Goal: Task Accomplishment & Management: Manage account settings

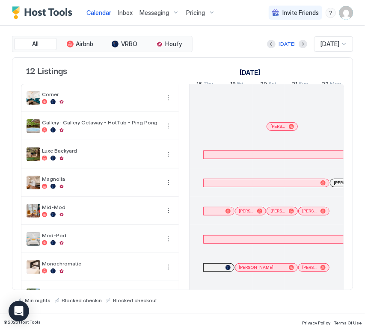
scroll to position [0, 413]
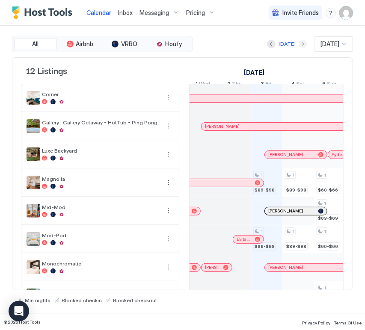
click at [298, 41] on button "Next month" at bounding box center [302, 44] width 9 height 9
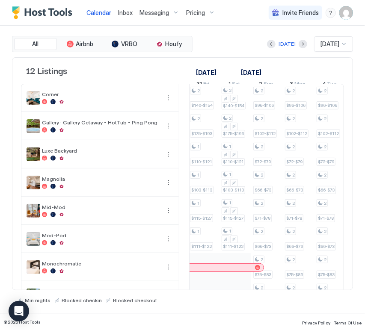
scroll to position [0, 475]
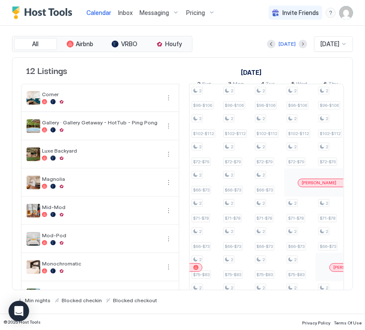
click at [267, 47] on button "Previous month" at bounding box center [271, 44] width 9 height 9
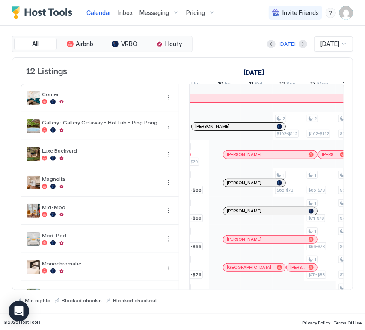
scroll to position [0, 0]
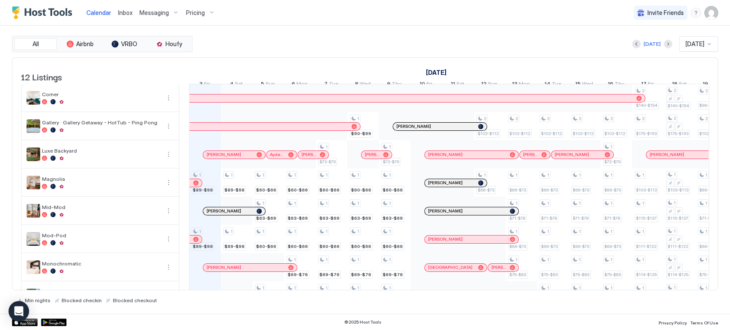
click at [194, 12] on span "Pricing" at bounding box center [195, 13] width 19 height 8
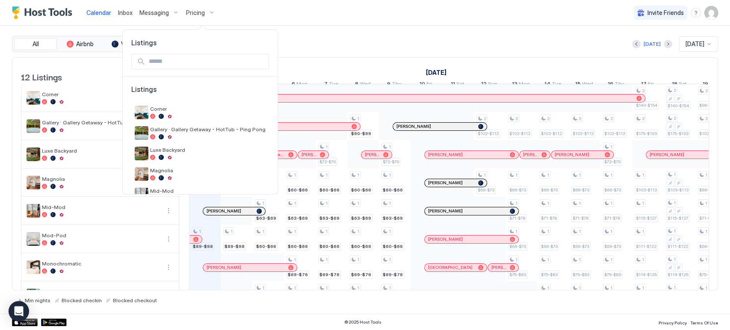
click at [355, 47] on div at bounding box center [365, 165] width 730 height 330
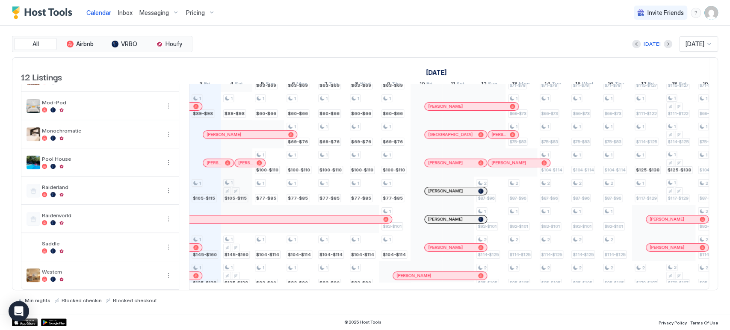
scroll to position [146, 0]
click at [195, 12] on span "Pricing" at bounding box center [195, 13] width 19 height 8
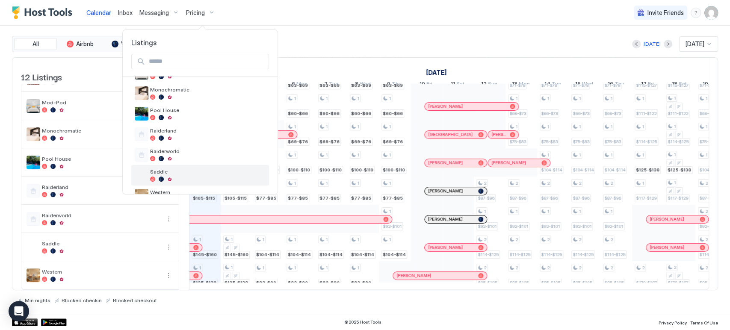
scroll to position [162, 0]
click at [179, 175] on span "Western" at bounding box center [207, 172] width 115 height 6
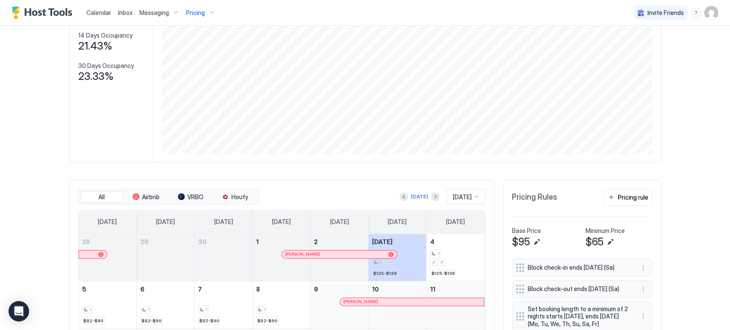
scroll to position [142, 0]
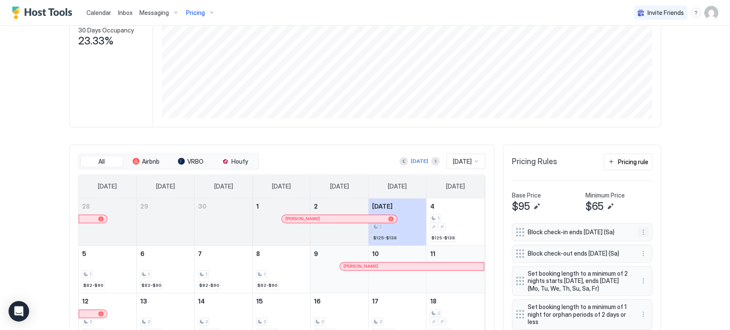
click at [638, 232] on button "More options" at bounding box center [643, 232] width 10 height 10
click at [650, 244] on span "Edit" at bounding box center [651, 243] width 9 height 6
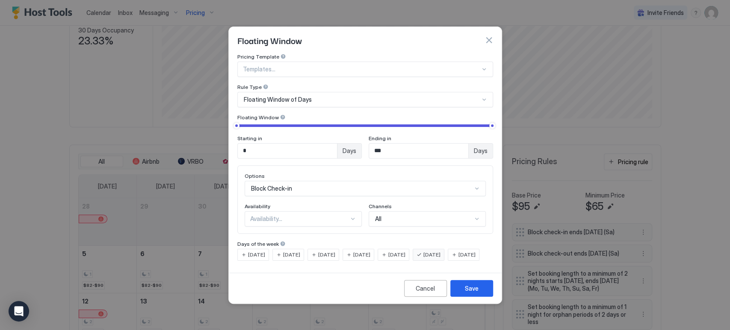
click at [283, 215] on div "Availability..." at bounding box center [299, 219] width 99 height 8
click at [281, 252] on div "Blocked" at bounding box center [303, 255] width 106 height 6
click at [257, 145] on input "*" at bounding box center [287, 151] width 99 height 15
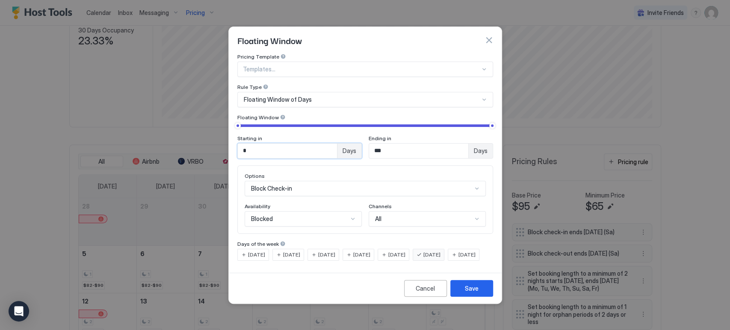
type input "*"
click at [336, 125] on div "Starting in * Days Ending in *** Days" at bounding box center [365, 140] width 256 height 36
click at [470, 293] on div "Save" at bounding box center [472, 288] width 14 height 9
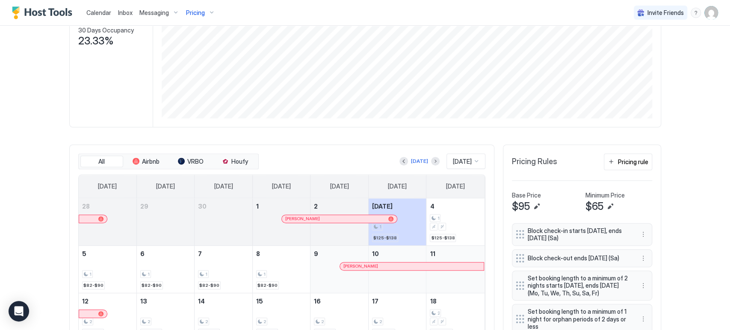
scroll to position [95, 0]
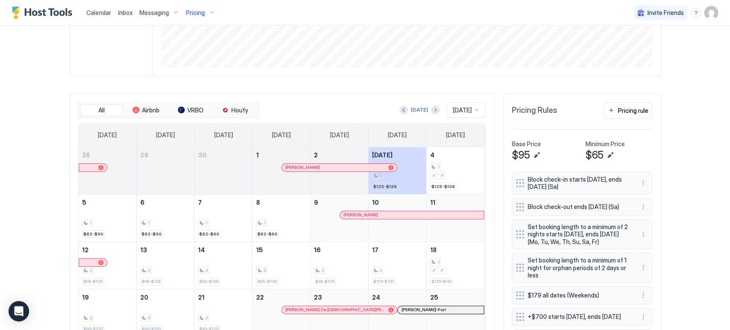
scroll to position [237, 0]
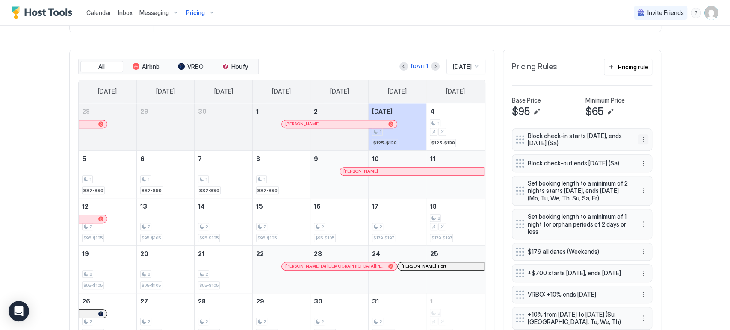
click at [639, 139] on button "More options" at bounding box center [643, 139] width 10 height 10
click at [643, 149] on div "Edit" at bounding box center [647, 150] width 19 height 6
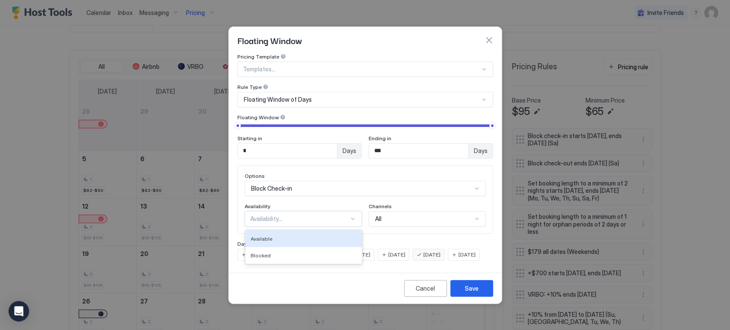
click at [321, 215] on div "Availability..." at bounding box center [299, 219] width 99 height 8
click at [308, 192] on div "Options Block Check-in Availability 2 results available. Use Up and Down to cho…" at bounding box center [364, 200] width 241 height 54
click at [308, 215] on div "Availability..." at bounding box center [299, 219] width 99 height 8
click at [309, 203] on div "Availability" at bounding box center [302, 207] width 117 height 8
click at [310, 215] on div "Availability..." at bounding box center [302, 218] width 117 height 15
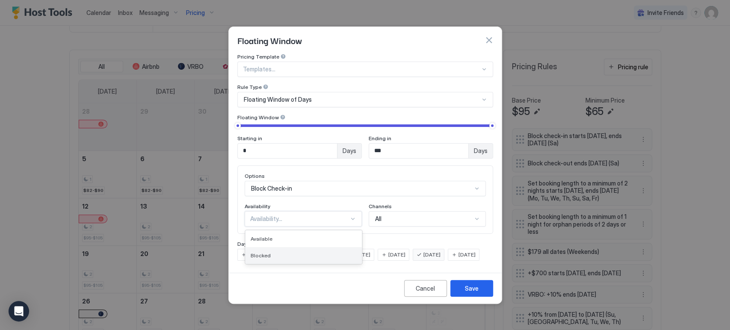
click at [316, 252] on div "Blocked" at bounding box center [303, 255] width 106 height 6
click at [466, 293] on div "Save" at bounding box center [472, 288] width 14 height 9
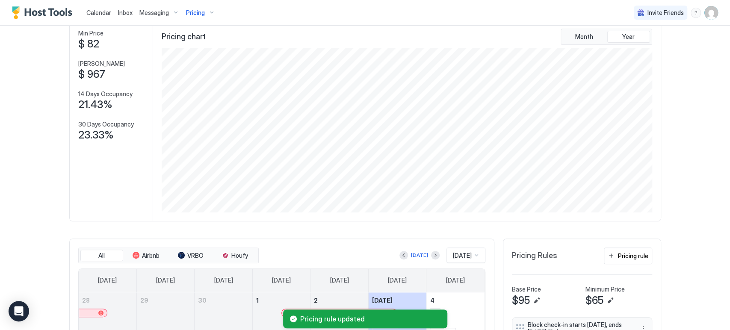
scroll to position [0, 0]
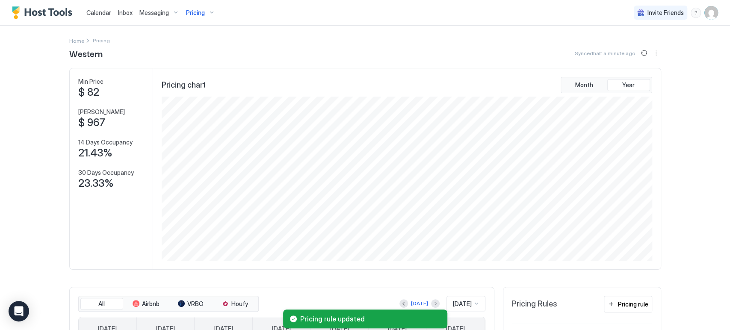
click at [638, 62] on div "Western Synced half a minute ago Min Price $ 82 Max Price $ 967 14 Days Occupan…" at bounding box center [364, 321] width 591 height 549
click at [640, 56] on button "Sync prices" at bounding box center [643, 53] width 10 height 10
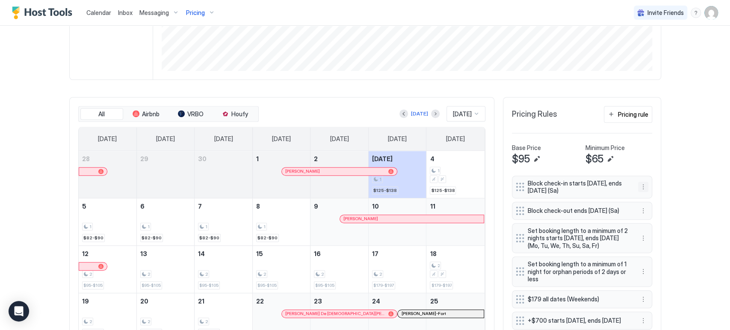
click at [641, 187] on button "More options" at bounding box center [643, 187] width 10 height 10
click at [639, 192] on div "Edit" at bounding box center [650, 198] width 32 height 14
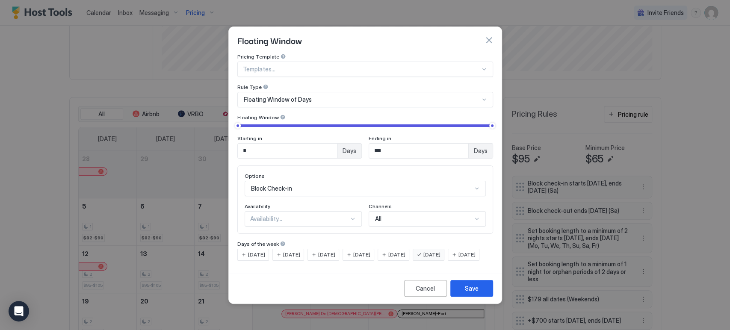
click at [261, 144] on input "*" at bounding box center [287, 151] width 99 height 15
type input "*"
click at [342, 165] on div "Options Block Check-in Availability Availability... Channels All" at bounding box center [365, 199] width 256 height 68
click at [327, 215] on div "Availability..." at bounding box center [299, 219] width 99 height 8
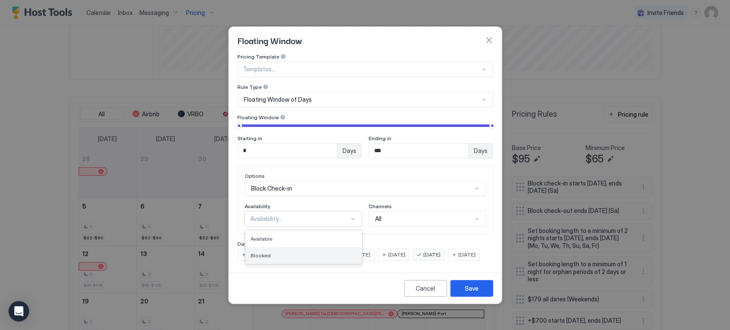
click at [288, 253] on div "Blocked" at bounding box center [303, 255] width 116 height 17
click at [476, 297] on button "Save" at bounding box center [471, 288] width 43 height 17
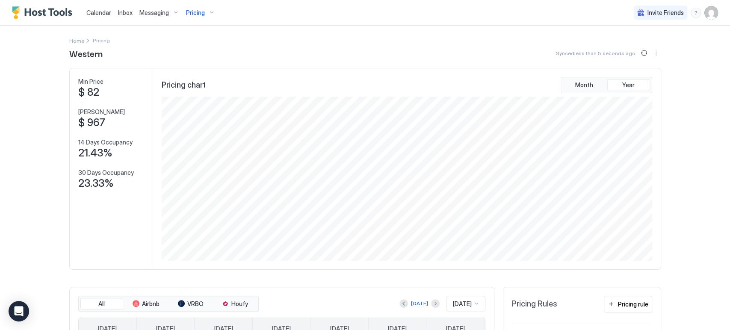
scroll to position [0, 0]
click at [190, 17] on div "Pricing" at bounding box center [200, 13] width 36 height 15
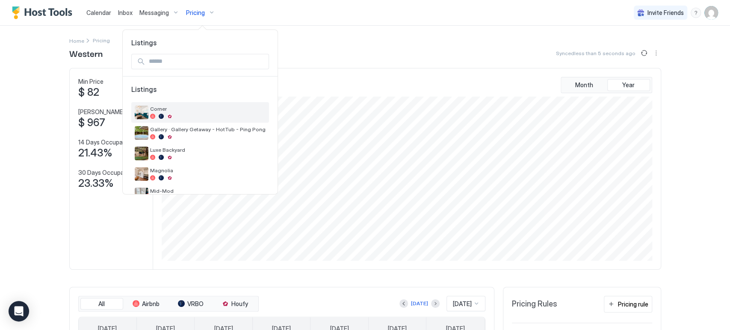
scroll to position [162, 0]
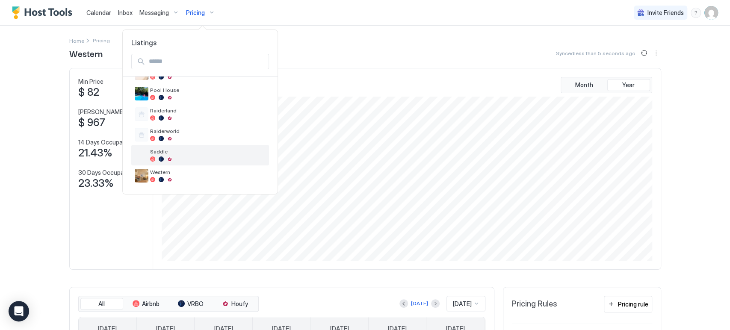
click at [180, 153] on span "Saddle" at bounding box center [207, 151] width 115 height 6
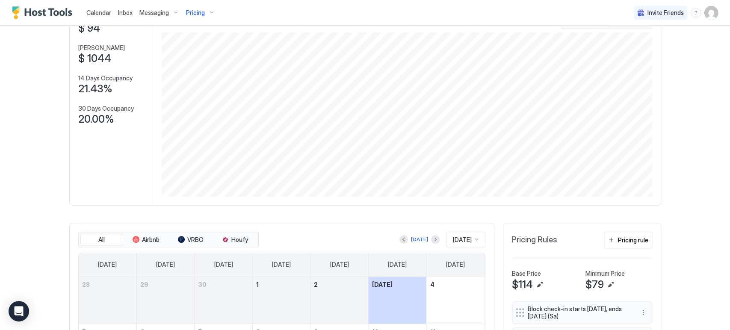
scroll to position [142, 0]
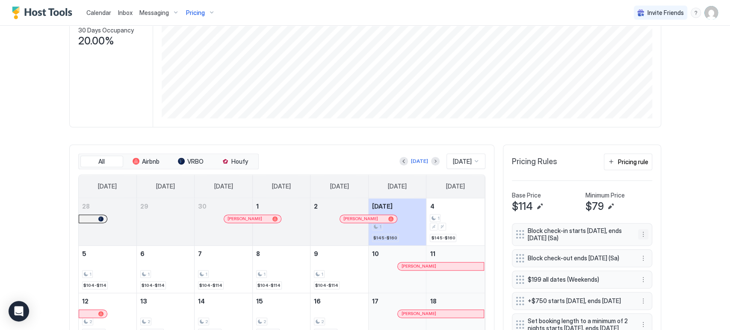
click at [645, 235] on div "Block check-in starts [DATE], ends [DATE] (Sa)" at bounding box center [582, 234] width 140 height 23
click at [638, 234] on button "More options" at bounding box center [643, 234] width 10 height 10
click at [642, 244] on div "Edit" at bounding box center [647, 245] width 19 height 6
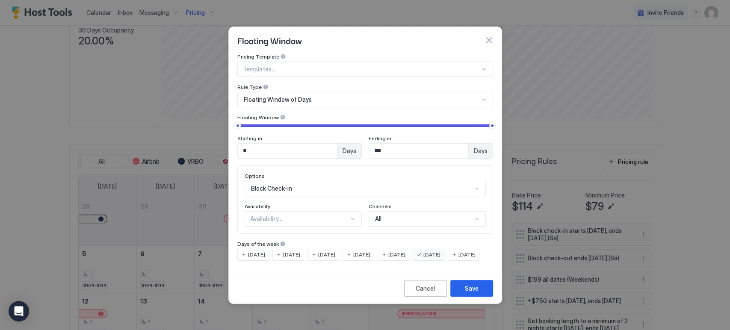
click at [306, 215] on div "Availability..." at bounding box center [299, 219] width 99 height 8
click at [303, 252] on div "Blocked" at bounding box center [303, 255] width 106 height 6
click at [268, 149] on input "*" at bounding box center [287, 151] width 99 height 15
type input "*"
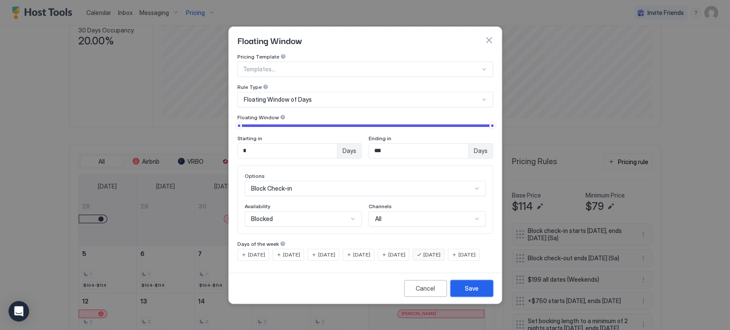
click at [474, 290] on button "Save" at bounding box center [471, 288] width 43 height 17
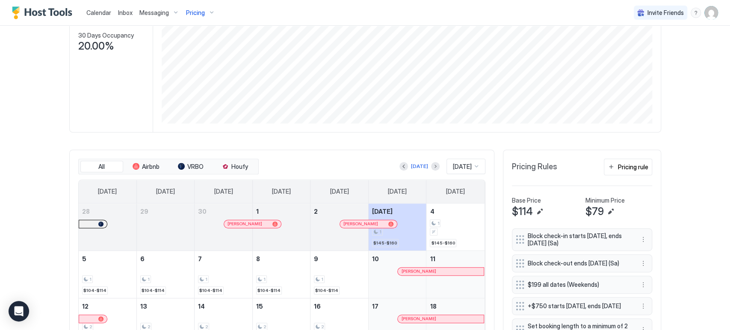
scroll to position [90, 0]
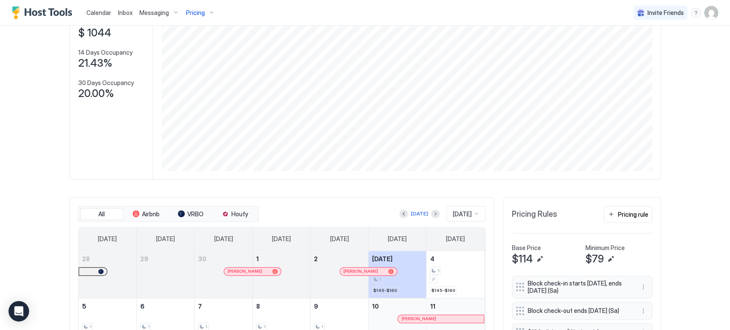
click at [3, 138] on div "Calendar Inbox Messaging Pricing Invite Friends CP Home Pricing Saddle Synced l…" at bounding box center [365, 165] width 730 height 330
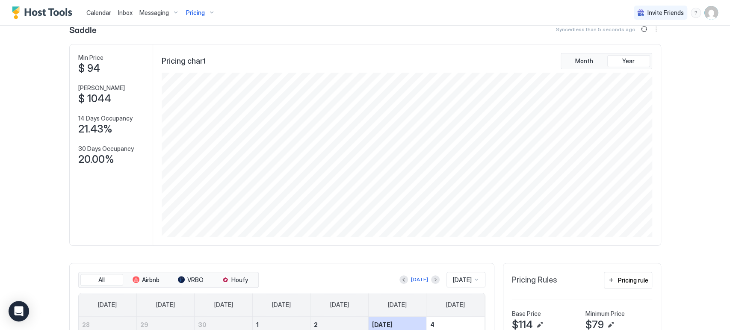
scroll to position [0, 0]
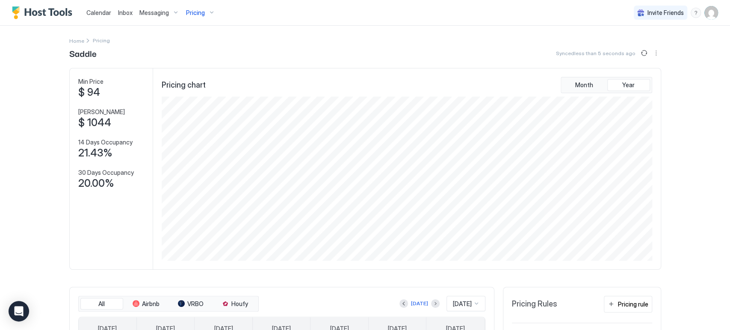
click at [188, 17] on div "Pricing" at bounding box center [200, 13] width 36 height 15
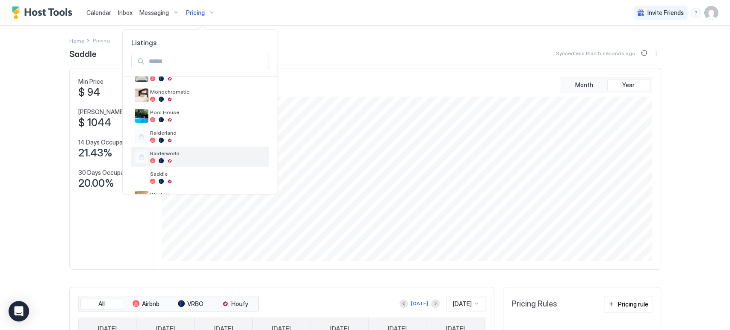
scroll to position [142, 0]
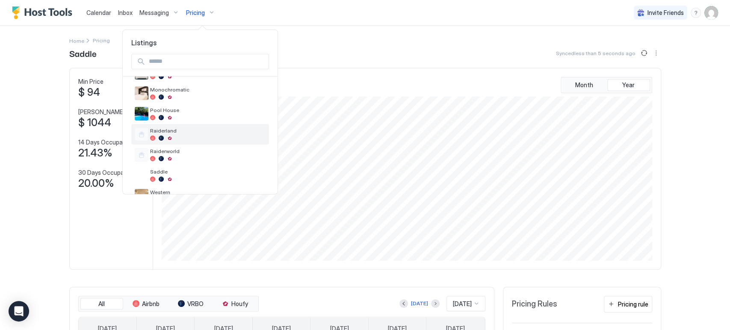
click at [185, 132] on span "Raiderland" at bounding box center [207, 130] width 115 height 6
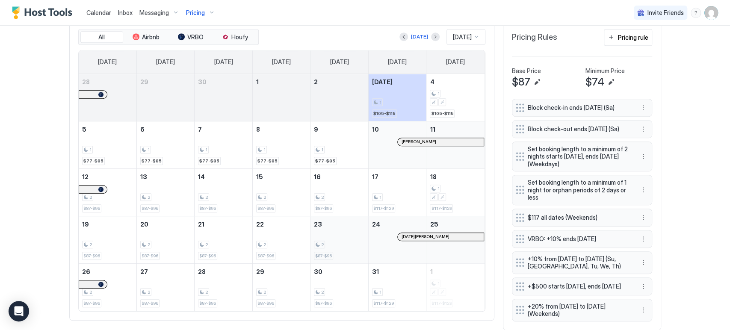
scroll to position [294, 0]
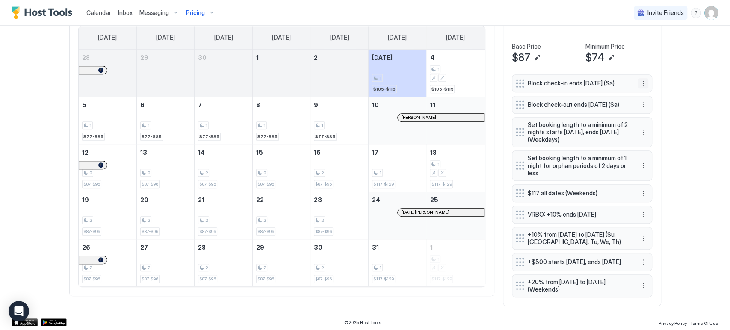
click at [638, 79] on button "More options" at bounding box center [643, 83] width 10 height 10
click at [639, 91] on div "Edit" at bounding box center [647, 91] width 19 height 6
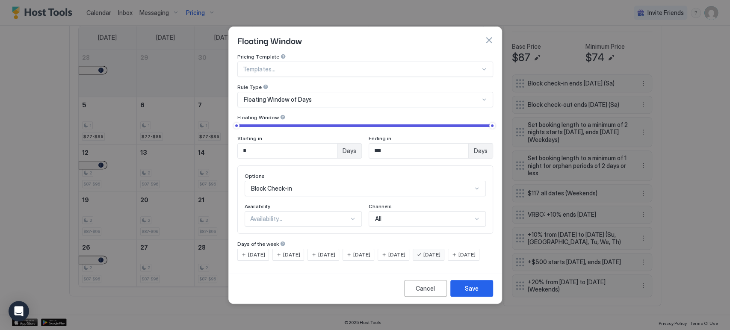
click at [262, 148] on input "*" at bounding box center [287, 151] width 99 height 15
type input "*"
click at [382, 173] on div "Options" at bounding box center [364, 177] width 241 height 8
click at [320, 215] on div "Availability..." at bounding box center [299, 219] width 99 height 8
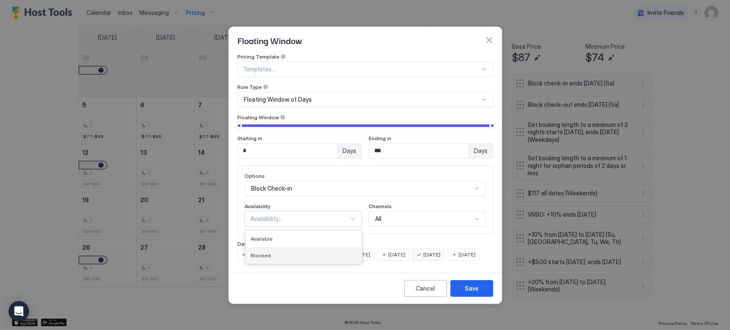
click at [294, 252] on div "Blocked" at bounding box center [303, 255] width 106 height 6
click at [469, 293] on div "Save" at bounding box center [472, 288] width 14 height 9
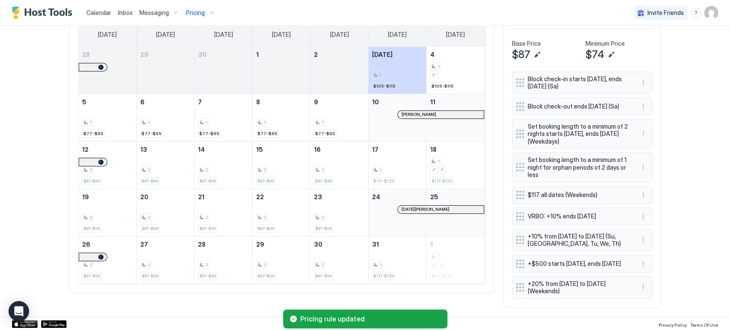
scroll to position [151, 0]
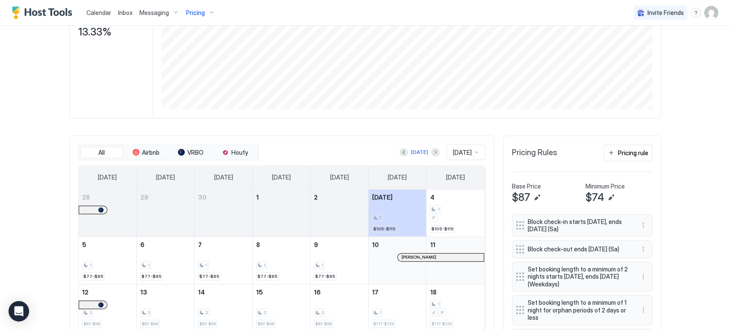
click at [107, 8] on link "Calendar" at bounding box center [98, 12] width 25 height 9
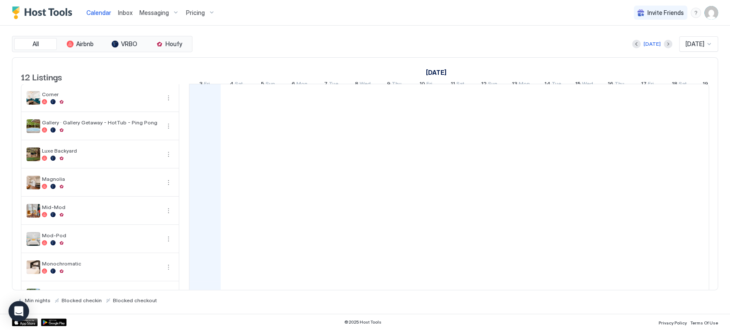
scroll to position [0, 475]
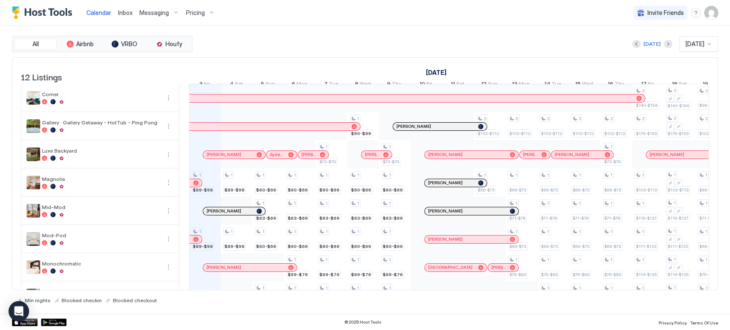
click at [304, 40] on div "[DATE] [DATE]" at bounding box center [456, 43] width 524 height 15
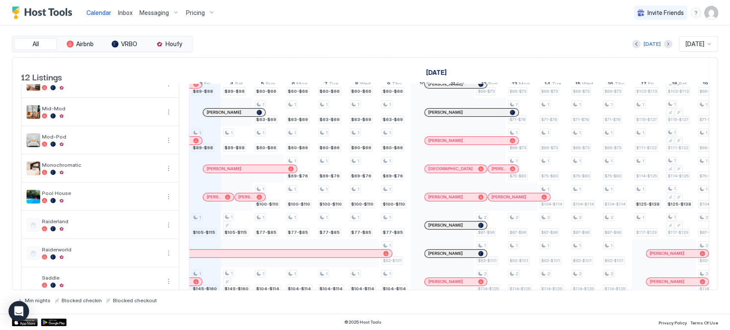
scroll to position [51, 0]
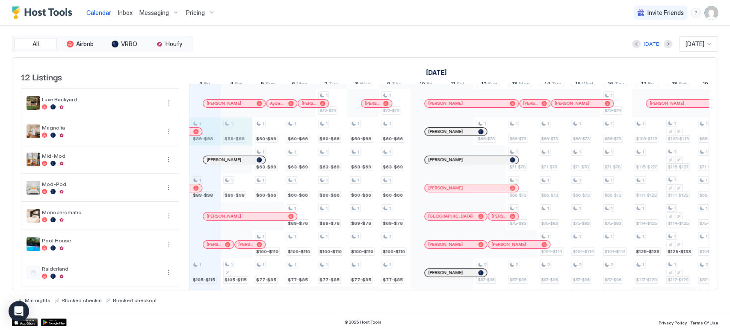
drag, startPoint x: 204, startPoint y: 142, endPoint x: 226, endPoint y: 140, distance: 21.9
click at [235, 140] on div "1 $89-$98 1 $89-$98 1 $105-$115 1 $145-$160 1 $125-$138 1 $89-$98 1 $89-$98 1 $…" at bounding box center [600, 202] width 1771 height 338
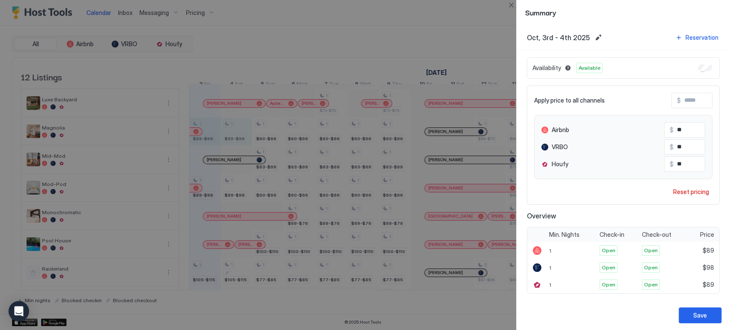
click at [688, 102] on input "Input Field" at bounding box center [714, 100] width 68 height 15
type input "*"
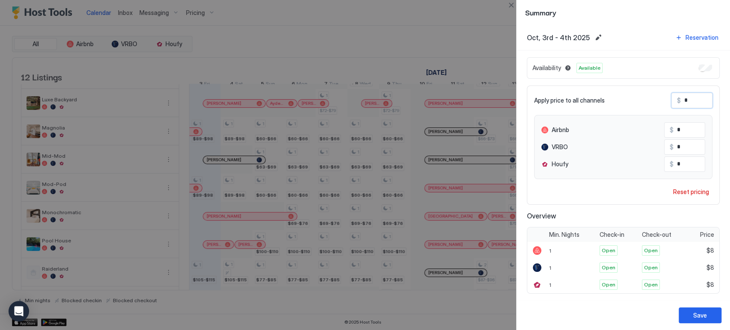
type input "**"
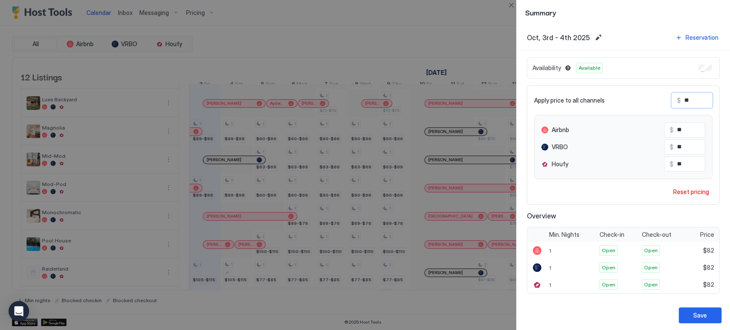
click at [680, 141] on input "**" at bounding box center [707, 147] width 68 height 15
type input "**"
click at [700, 316] on div "Save" at bounding box center [700, 315] width 14 height 9
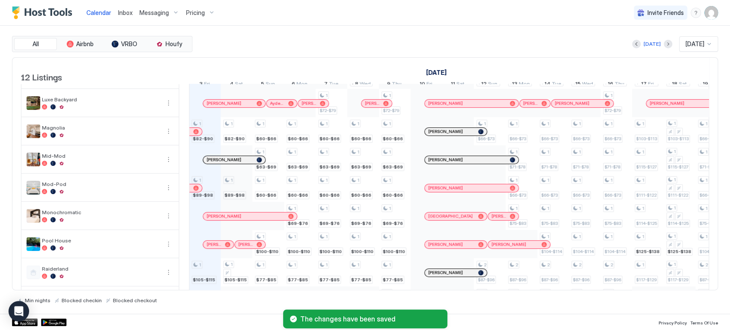
drag, startPoint x: 209, startPoint y: 190, endPoint x: 236, endPoint y: 193, distance: 26.7
click at [236, 193] on tr "1 $82-$90 1 $89-$98 1 $105-$115 1 $145-$160 1 $125-$138 1 $82-$90 1 $89-$98 1 $…" at bounding box center [600, 202] width 1771 height 338
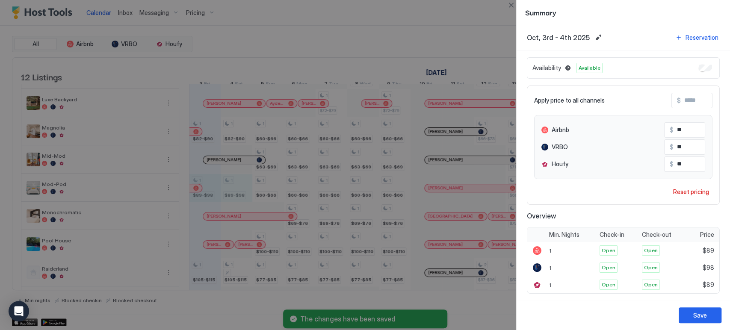
click at [683, 105] on input "Input Field" at bounding box center [714, 100] width 68 height 15
click at [683, 98] on input "Input Field" at bounding box center [714, 100] width 68 height 15
type input "*"
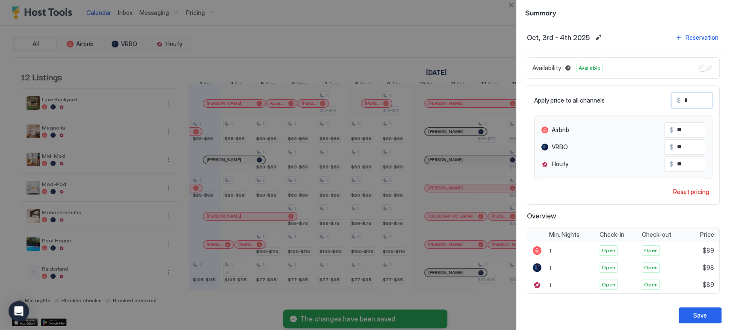
type input "*"
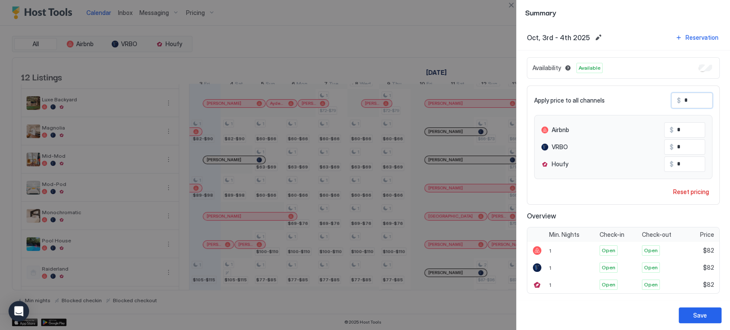
type input "**"
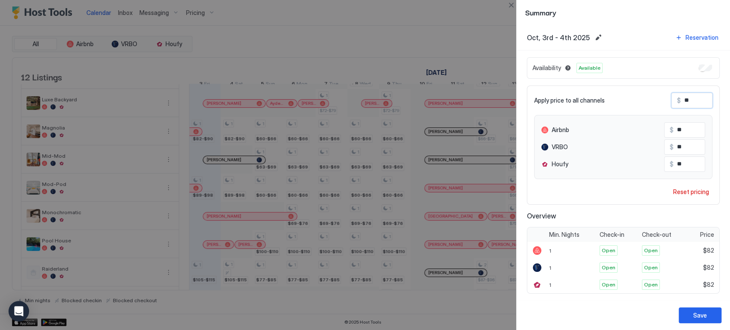
click at [683, 144] on input "**" at bounding box center [707, 147] width 68 height 15
type input "**"
click at [703, 321] on button "Save" at bounding box center [699, 315] width 43 height 16
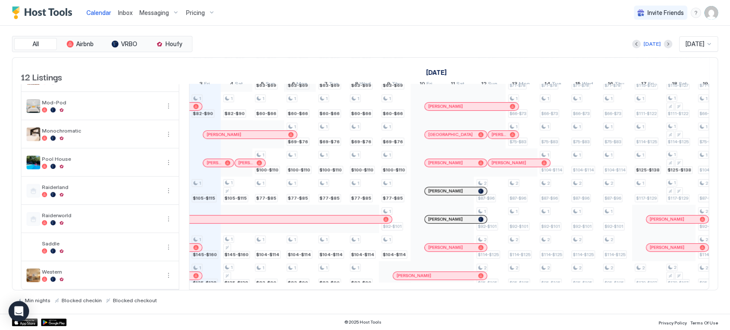
scroll to position [3, 0]
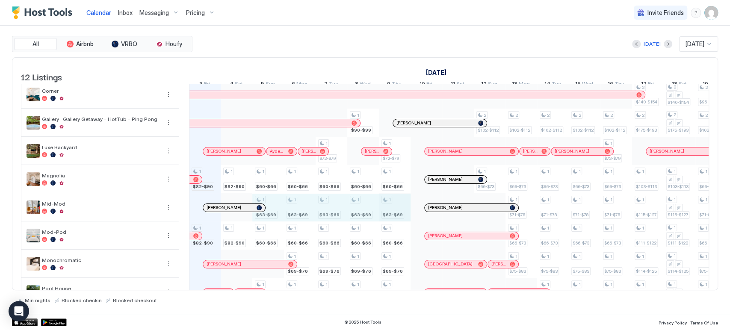
drag, startPoint x: 277, startPoint y: 208, endPoint x: 381, endPoint y: 217, distance: 104.7
click at [388, 216] on div "1 $82-$90 1 $82-$90 1 $105-$115 1 $145-$160 1 $125-$138 1 $82-$90 1 $82-$90 1 $…" at bounding box center [600, 250] width 1771 height 338
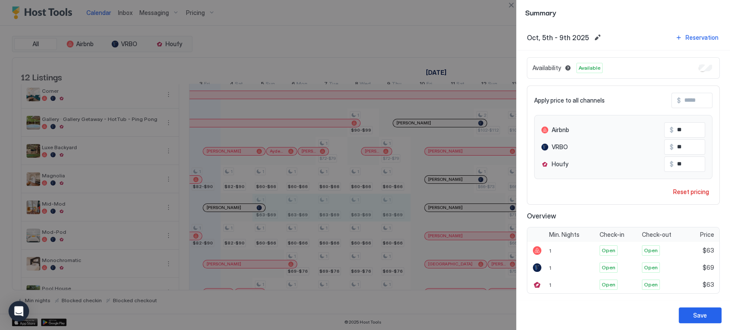
click at [680, 181] on div "Apply price to all channels $ Airbnb $ ** VRBO $ ** Houfy $ ** Reset pricing" at bounding box center [623, 144] width 193 height 119
click at [682, 186] on button "Reset pricing" at bounding box center [690, 192] width 43 height 12
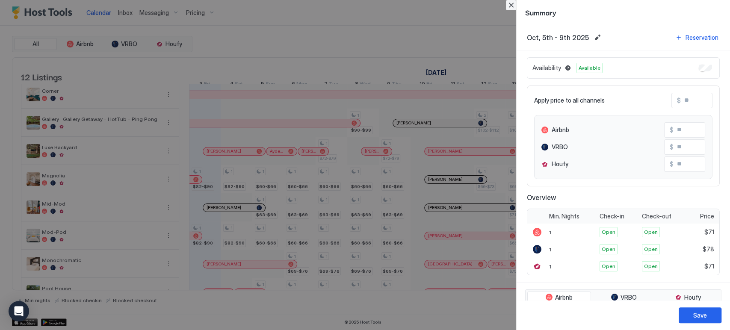
click at [515, 3] on button "Close" at bounding box center [511, 5] width 10 height 10
